Goal: Transaction & Acquisition: Purchase product/service

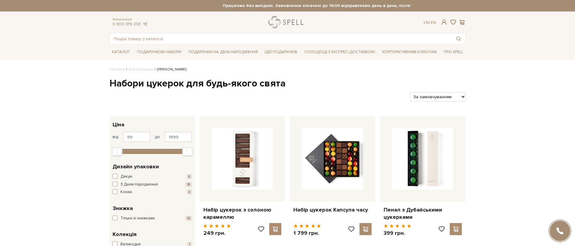
click at [276, 25] on link "logo" at bounding box center [287, 22] width 38 height 12
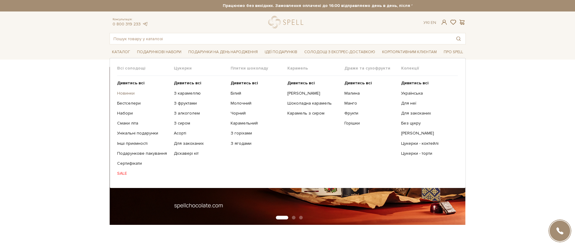
click at [133, 93] on link "Новинки" at bounding box center [143, 92] width 52 height 5
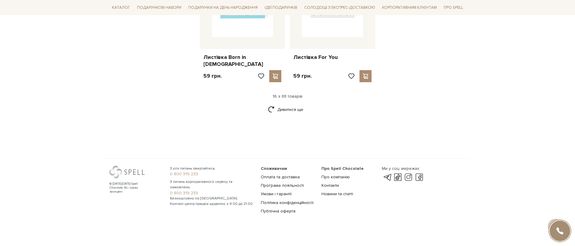
scroll to position [662, 0]
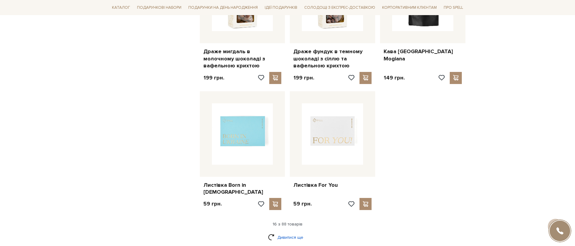
click at [294, 232] on link "Дивитися ще" at bounding box center [287, 237] width 39 height 11
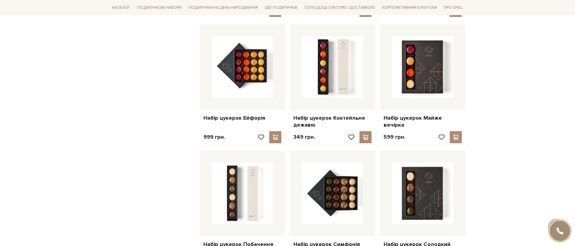
scroll to position [1212, 0]
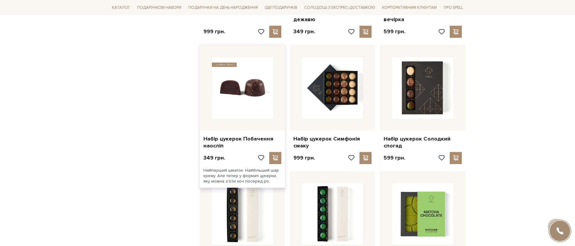
click at [249, 81] on img at bounding box center [242, 87] width 61 height 61
